Goal: Transaction & Acquisition: Purchase product/service

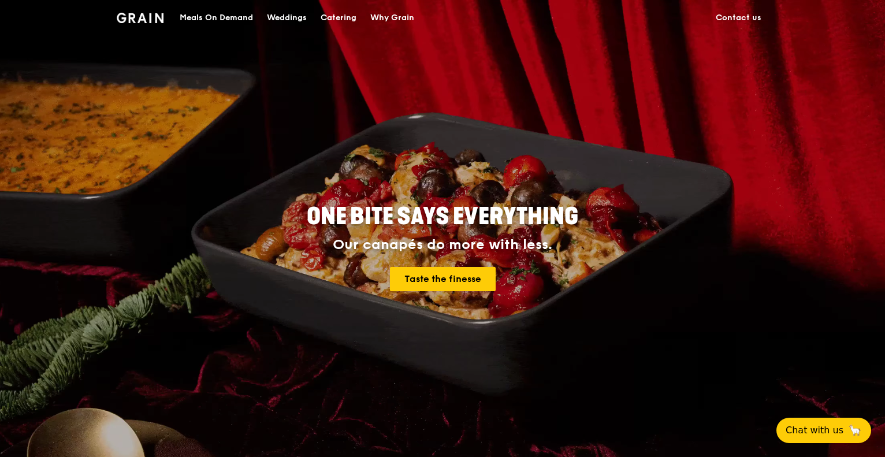
click at [216, 24] on div "Meals On Demand" at bounding box center [216, 18] width 73 height 35
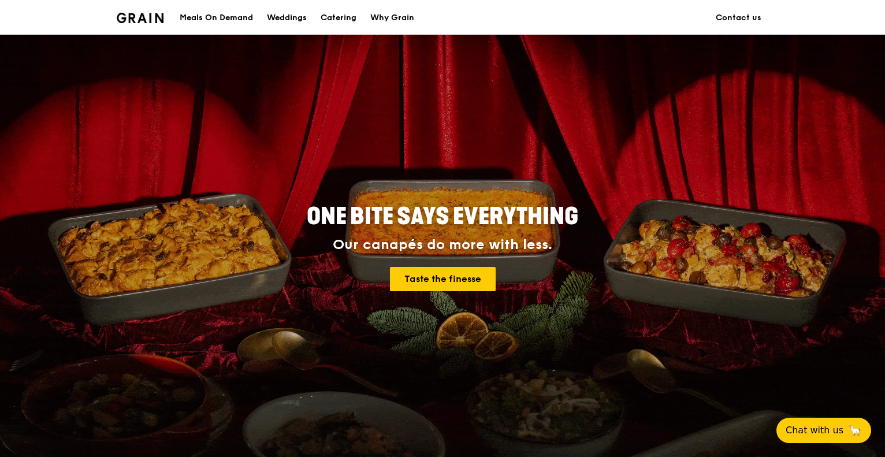
scroll to position [75, 0]
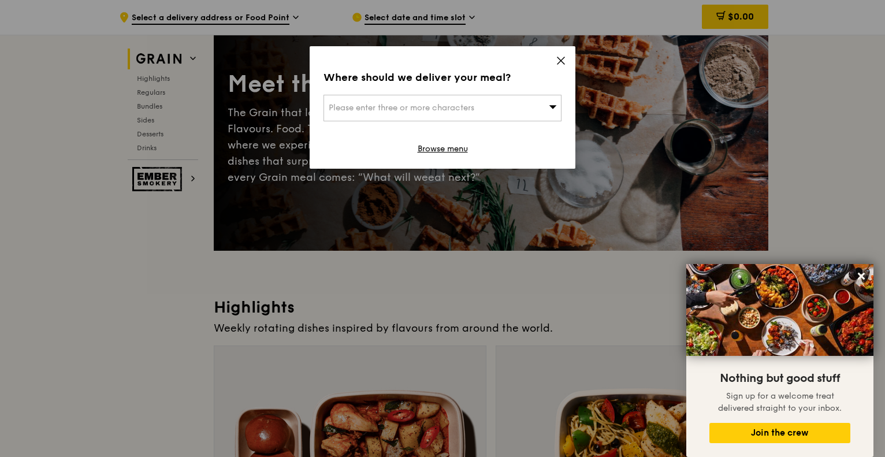
click at [456, 112] on span "Please enter three or more characters" at bounding box center [402, 108] width 146 height 10
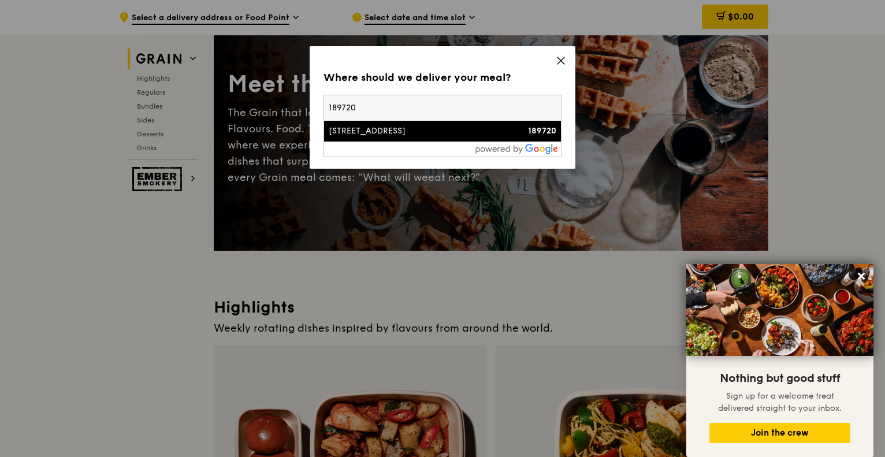
type input "189720"
click at [432, 137] on li "[STREET_ADDRESS] 189720" at bounding box center [442, 131] width 237 height 21
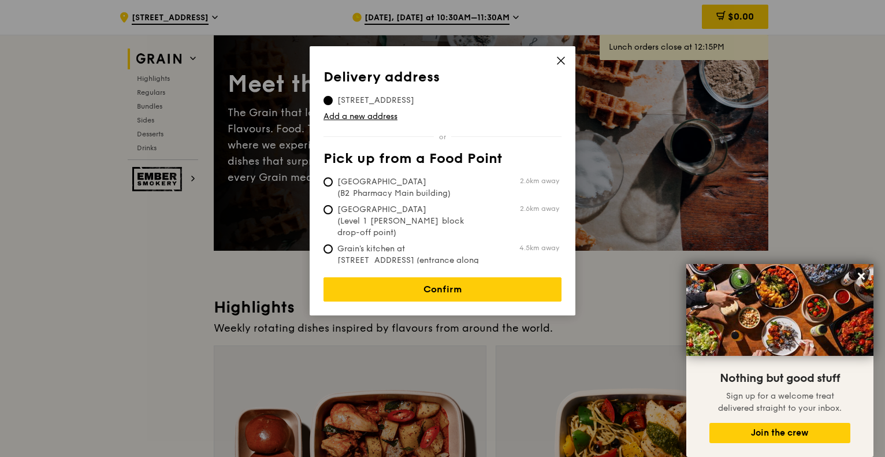
click at [501, 184] on span "2.6km away" at bounding box center [527, 180] width 64 height 9
click at [333, 184] on input "[GEOGRAPHIC_DATA] (B2 Pharmacy Main building) 2.6km away" at bounding box center [327, 181] width 9 height 9
radio input "true"
click at [330, 91] on td "[STREET_ADDRESS]" at bounding box center [375, 98] width 105 height 16
click at [335, 106] on span "[STREET_ADDRESS]" at bounding box center [375, 101] width 105 height 12
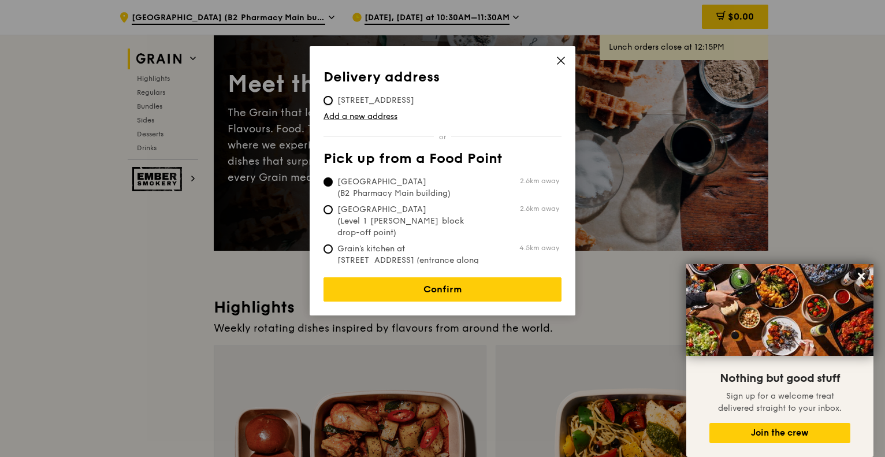
click at [333, 105] on input "[STREET_ADDRESS]" at bounding box center [327, 100] width 9 height 9
radio input "true"
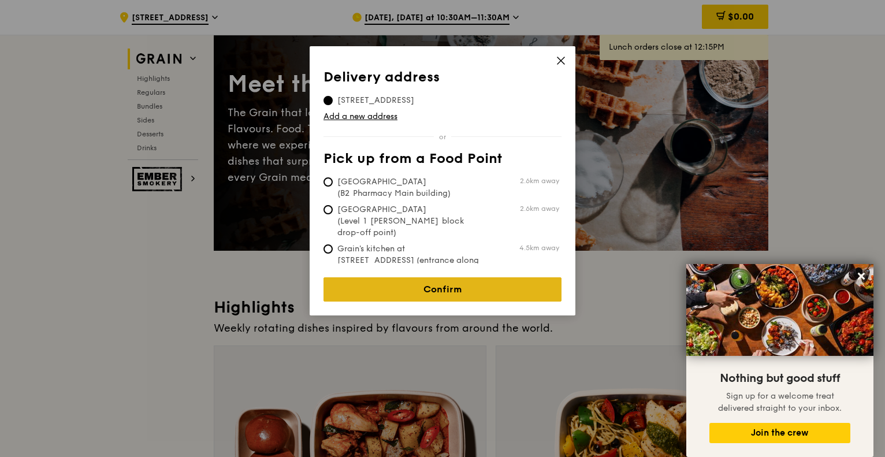
click at [500, 285] on link "Confirm" at bounding box center [442, 289] width 238 height 24
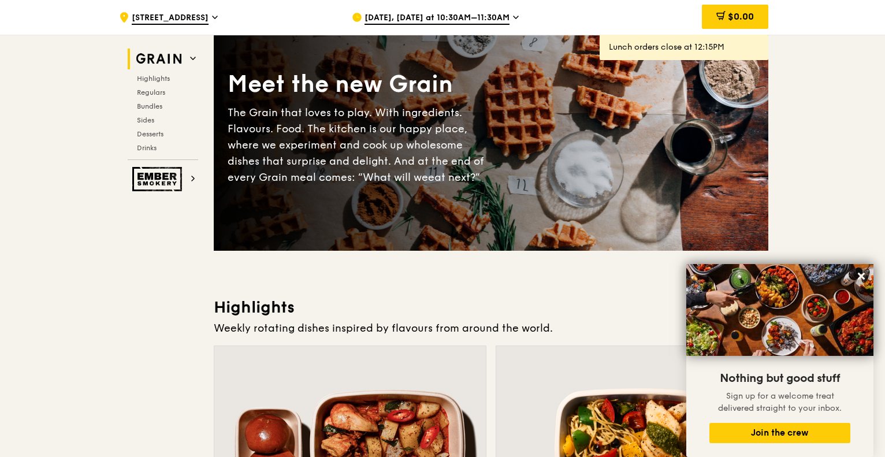
click at [513, 15] on icon at bounding box center [516, 17] width 6 height 10
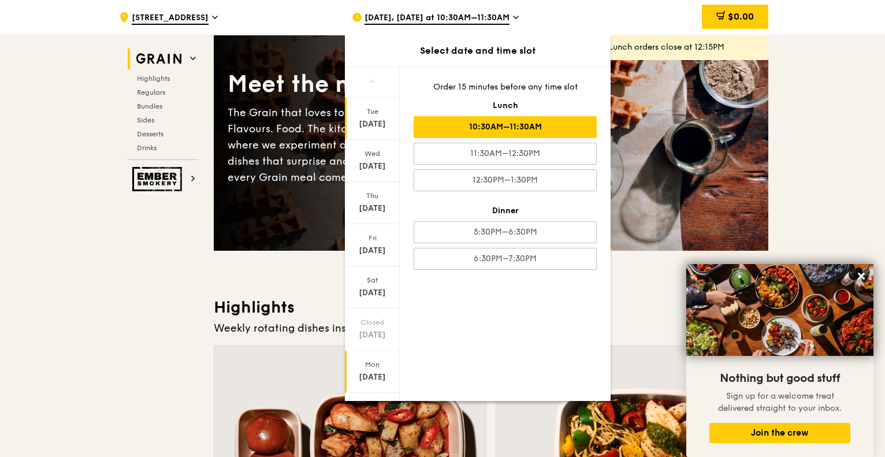
click at [369, 366] on div "Mon" at bounding box center [371, 364] width 51 height 9
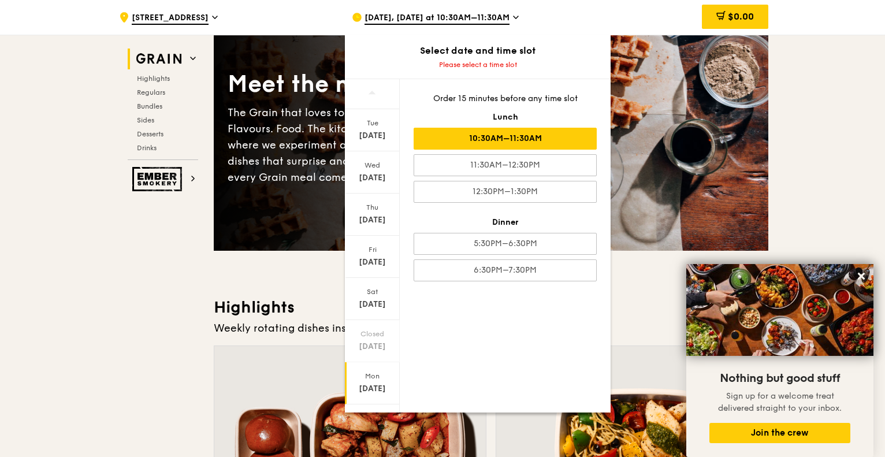
click at [529, 146] on div "10:30AM–11:30AM" at bounding box center [504, 139] width 183 height 22
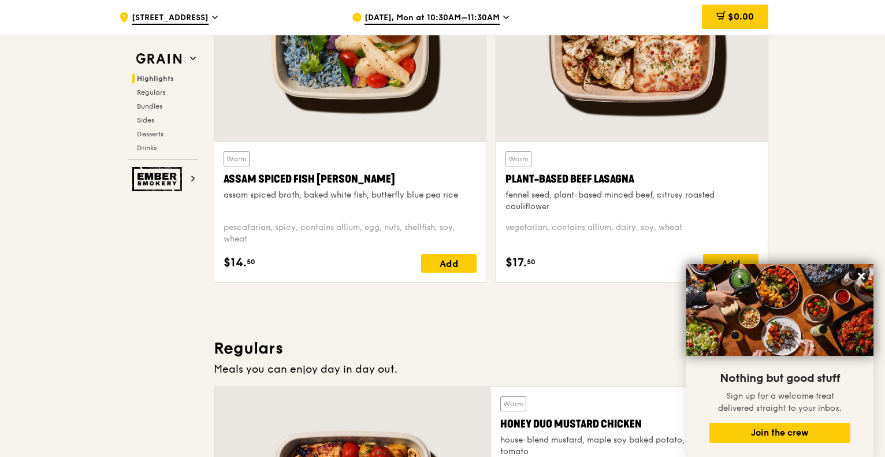
scroll to position [595, 0]
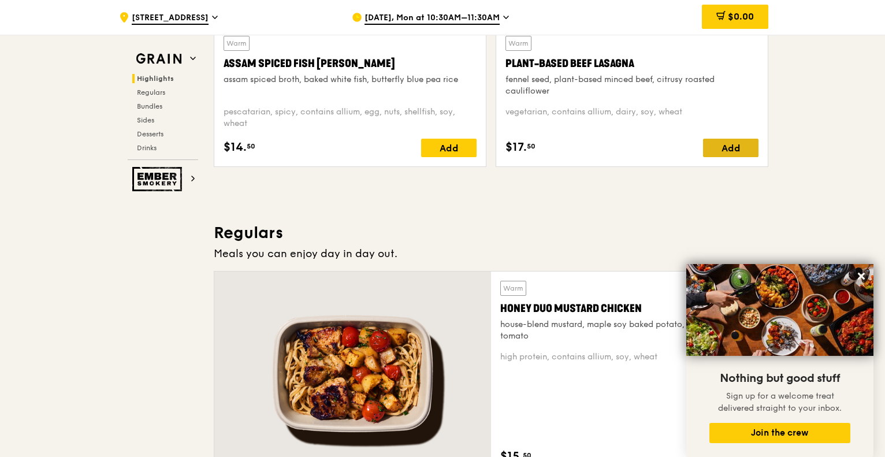
click at [737, 145] on div "Add" at bounding box center [730, 148] width 55 height 18
click at [161, 131] on span "Desserts" at bounding box center [151, 134] width 29 height 8
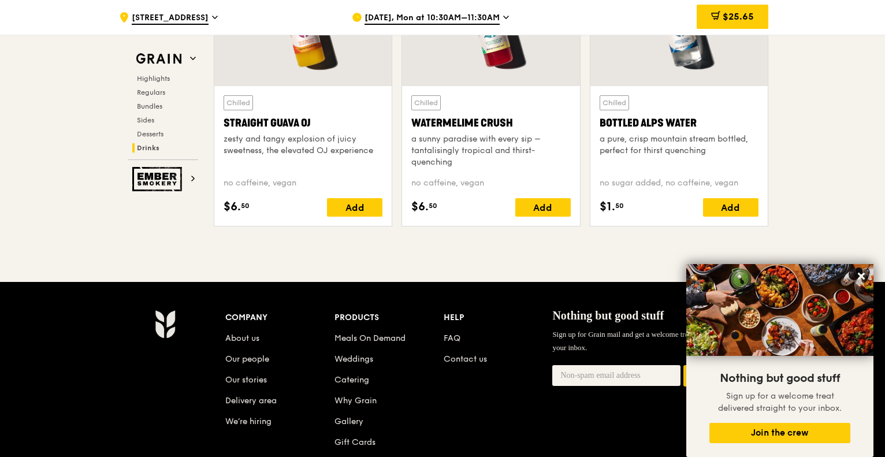
scroll to position [4687, 0]
drag, startPoint x: 719, startPoint y: 204, endPoint x: 603, endPoint y: 211, distance: 116.3
click at [718, 204] on div "Add" at bounding box center [730, 207] width 55 height 18
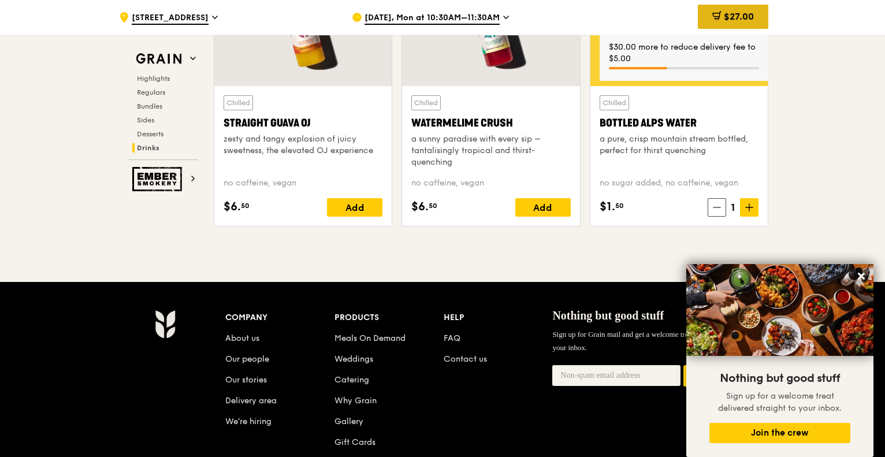
click at [708, 20] on div "$27.00" at bounding box center [733, 17] width 70 height 24
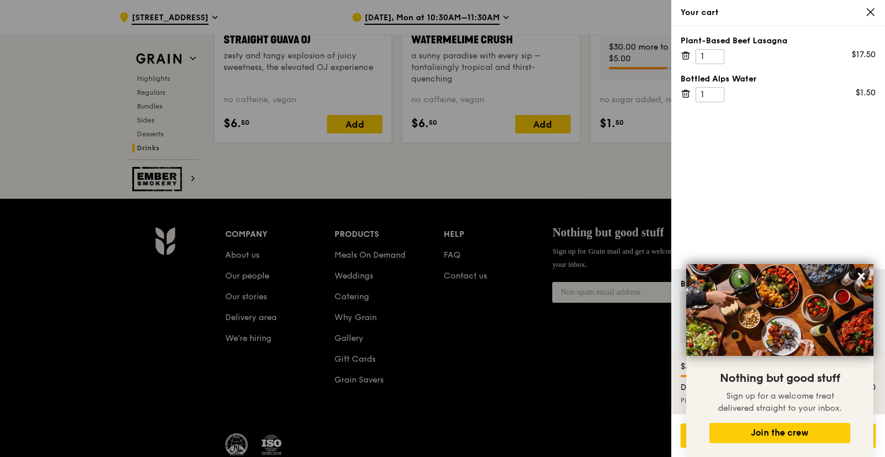
scroll to position [4850, 0]
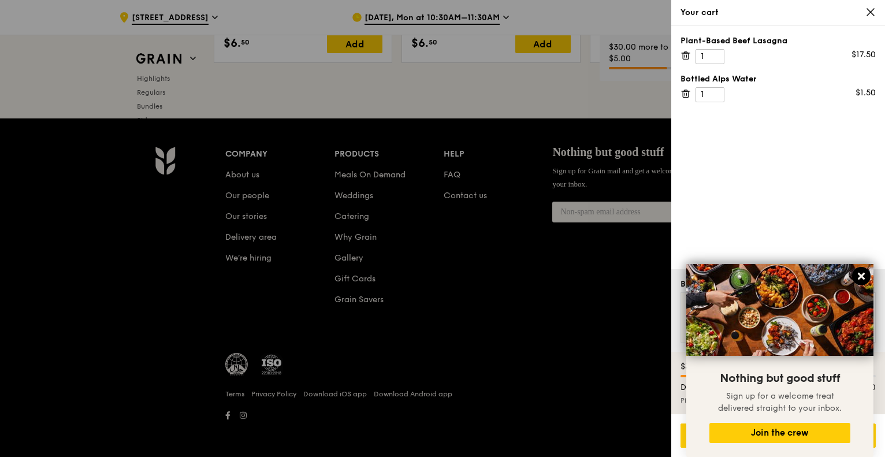
click at [857, 273] on icon at bounding box center [861, 276] width 10 height 10
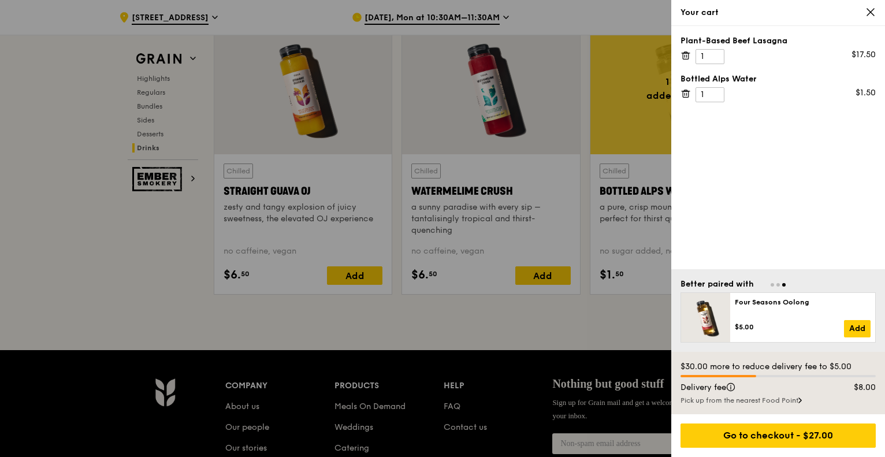
scroll to position [4272, 0]
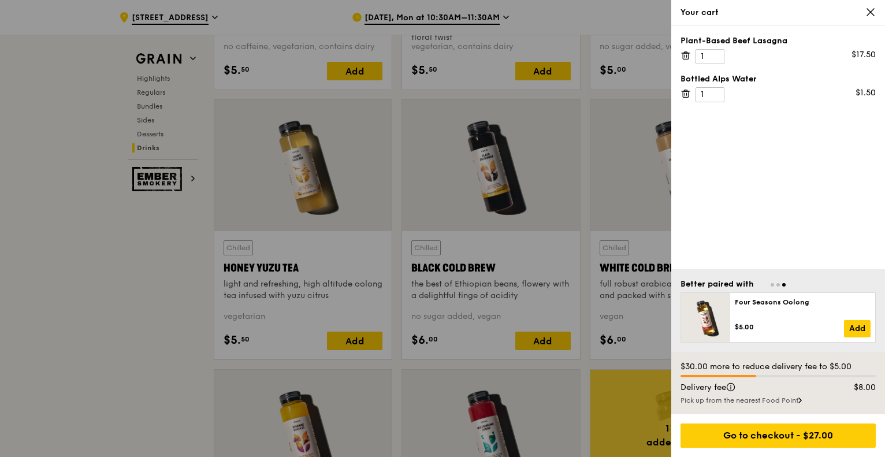
click at [866, 13] on icon at bounding box center [870, 12] width 10 height 10
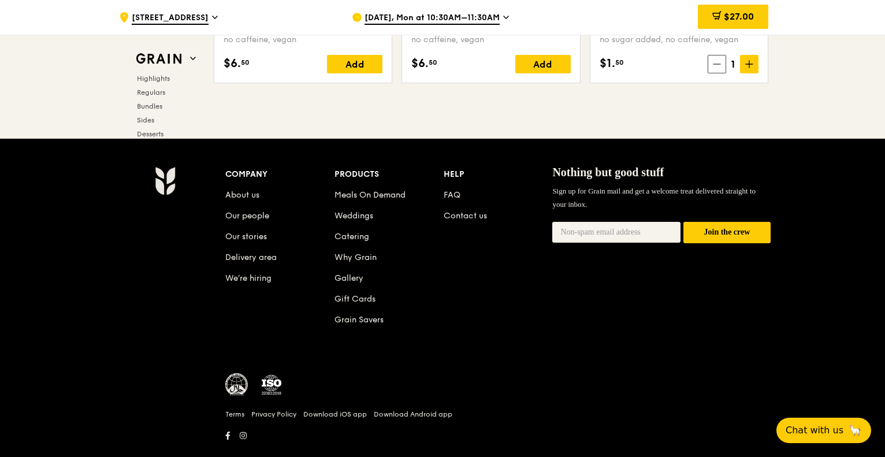
scroll to position [4850, 0]
